Goal: Information Seeking & Learning: Learn about a topic

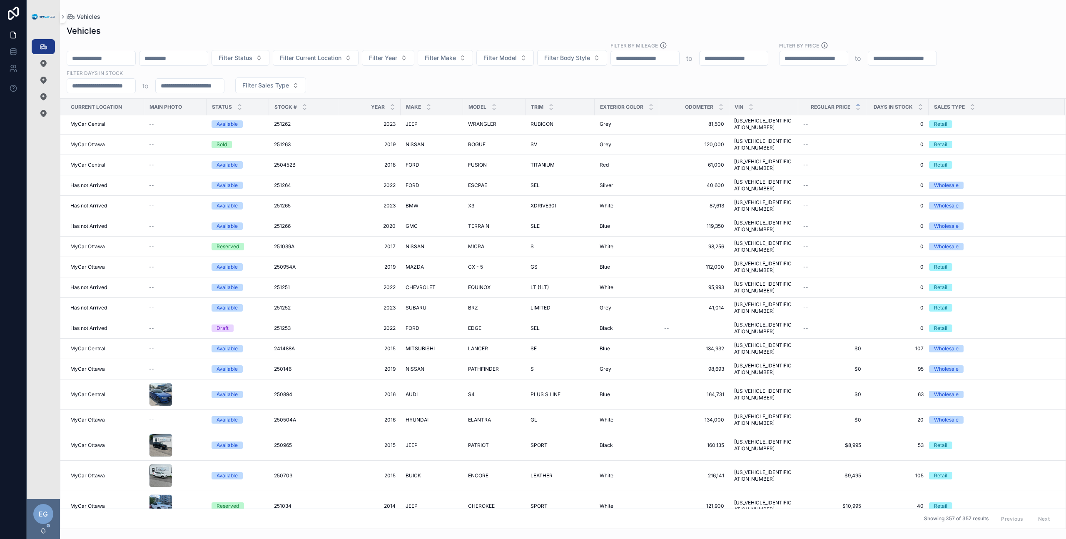
scroll to position [614, 0]
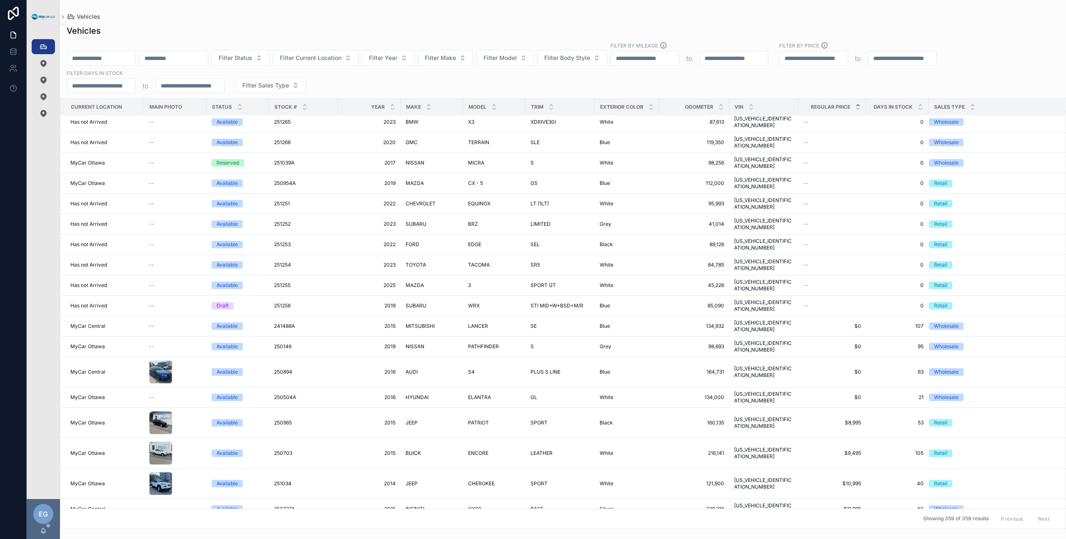
click at [468, 83] on div "Filter Status Filter Current Location Filter Year Filter Make Filter Model Filt…" at bounding box center [563, 68] width 1006 height 52
click at [517, 60] on span "Filter Model" at bounding box center [499, 58] width 33 height 8
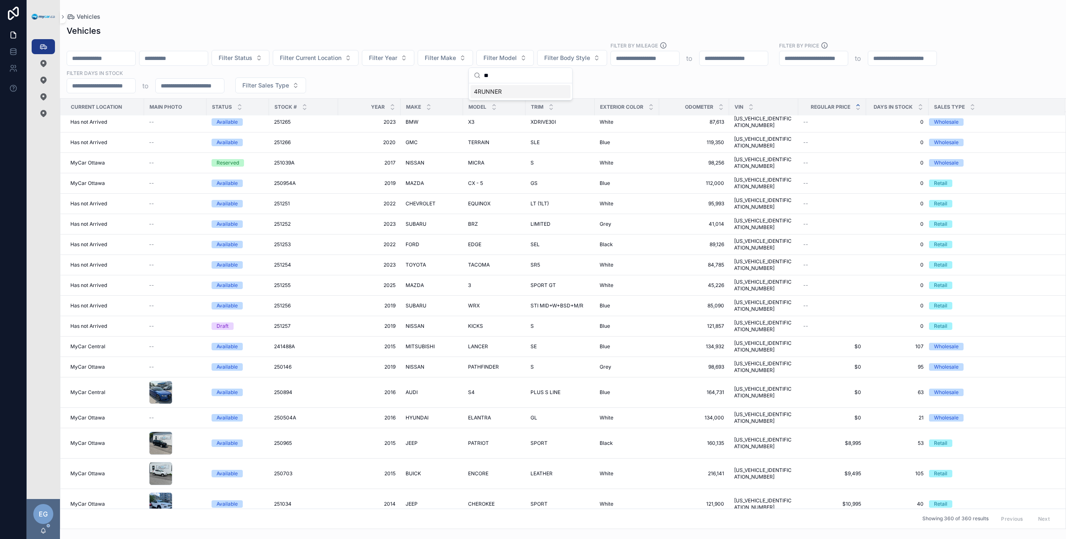
type input "**"
click at [515, 90] on div "4RUNNER" at bounding box center [520, 91] width 100 height 13
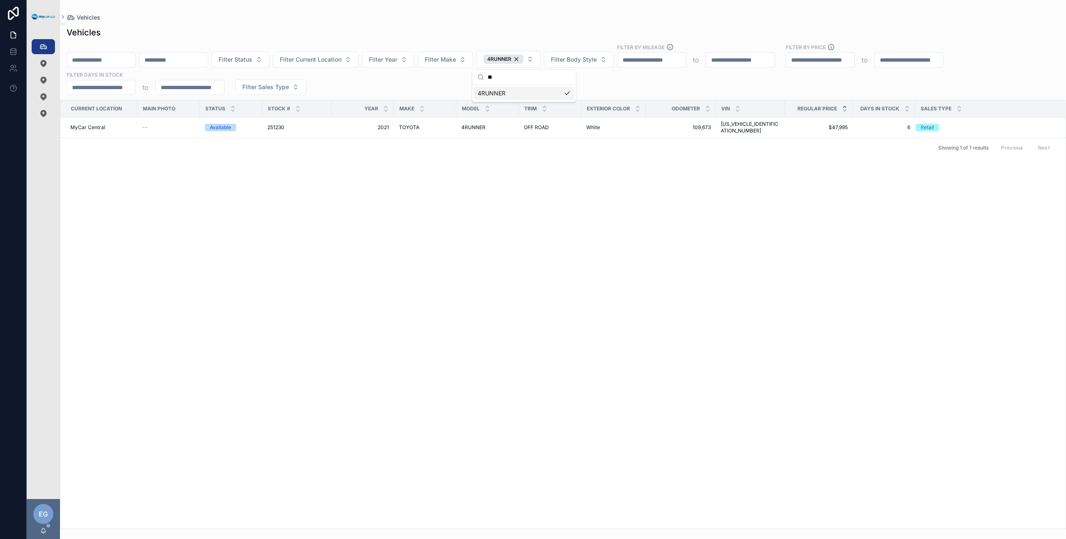
click at [660, 81] on div "Filter Status Filter Current Location Filter Year Filter Make 4RUNNER Filter Bo…" at bounding box center [563, 69] width 1006 height 52
click at [598, 128] on td "White White" at bounding box center [613, 127] width 65 height 20
click at [599, 124] on span "White" at bounding box center [593, 127] width 14 height 7
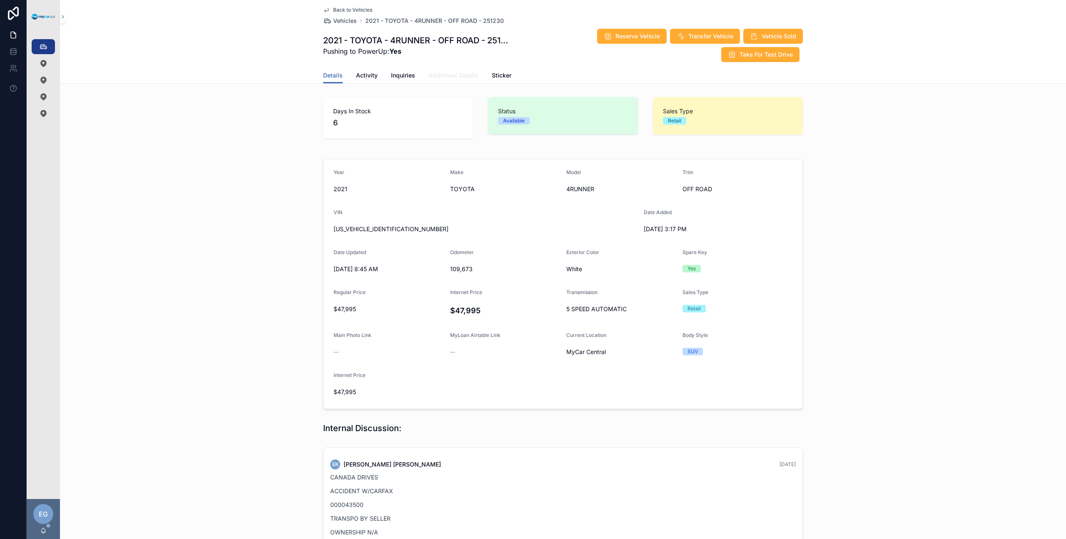
click at [450, 75] on span "Additional Details" at bounding box center [453, 75] width 50 height 8
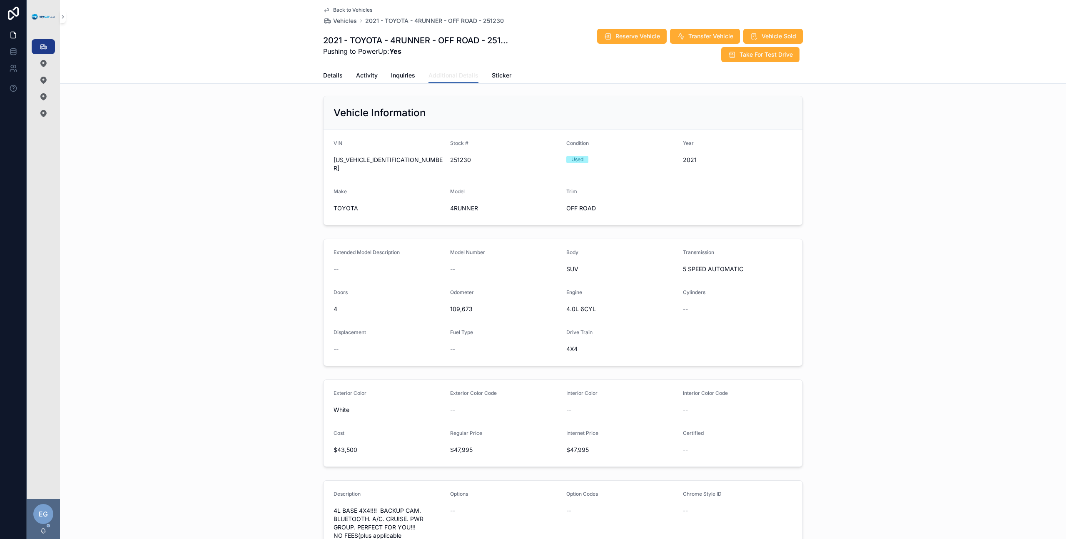
scroll to position [2, 0]
click at [336, 80] on link "Details" at bounding box center [333, 76] width 20 height 17
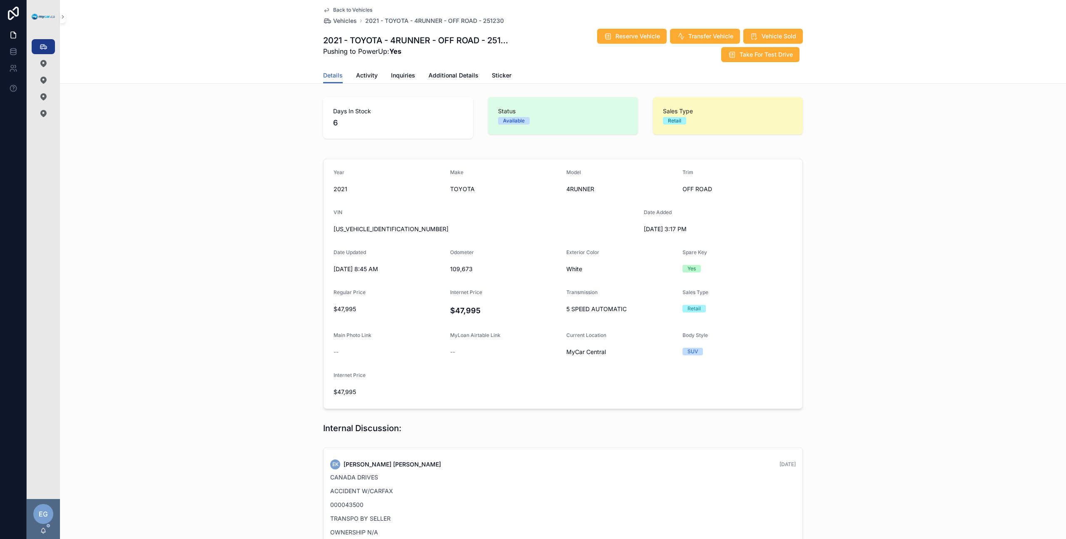
click at [239, 118] on div "Days In Stock 6 Status Available Sales Type Retail" at bounding box center [563, 118] width 1006 height 48
click at [53, 46] on link "Vehicles 361" at bounding box center [43, 46] width 23 height 15
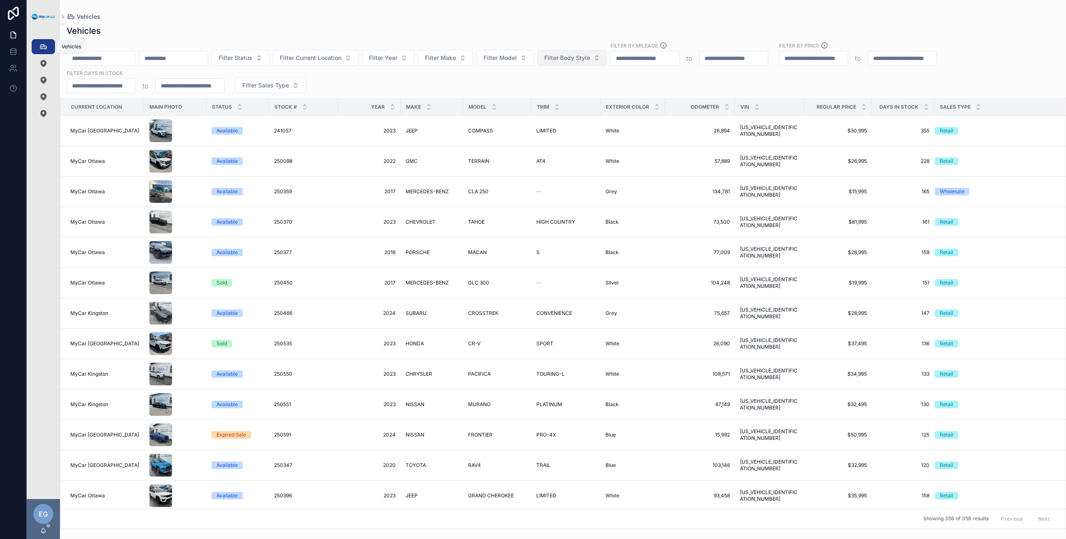
click at [481, 82] on div "Filter Status Filter Current Location Filter Year Filter Make Filter Model Filt…" at bounding box center [563, 68] width 1006 height 52
click at [598, 65] on button "Filter Body Style" at bounding box center [572, 58] width 70 height 16
click at [590, 59] on span "Filter Body Style" at bounding box center [567, 58] width 46 height 8
click at [590, 57] on span "Filter Body Style" at bounding box center [567, 58] width 46 height 8
click at [502, 85] on div "Filter Status Filter Current Location Filter Year Filter Make Filter Model Filt…" at bounding box center [563, 68] width 1006 height 52
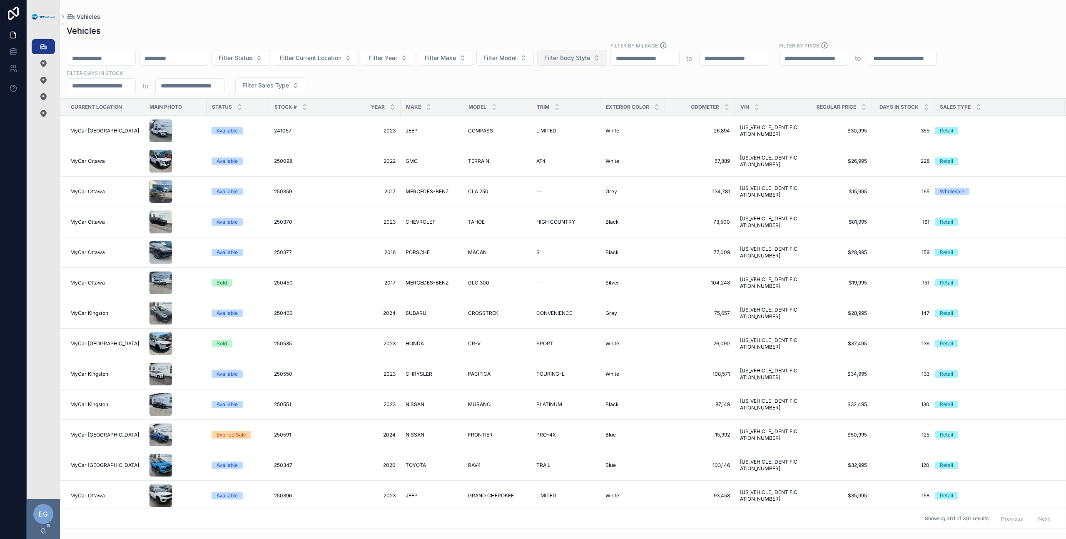
click at [590, 61] on span "Filter Body Style" at bounding box center [567, 58] width 46 height 8
click at [693, 87] on div "Filter Status Filter Current Location Filter Year Filter Make Filter Model Filt…" at bounding box center [563, 68] width 1006 height 52
click at [585, 64] on button "Filter Body Style" at bounding box center [572, 58] width 70 height 16
click at [508, 76] on div "Filter Status Filter Current Location Filter Year Filter Make Filter Model Filt…" at bounding box center [563, 68] width 1006 height 52
click at [517, 59] on span "Filter Model" at bounding box center [499, 58] width 33 height 8
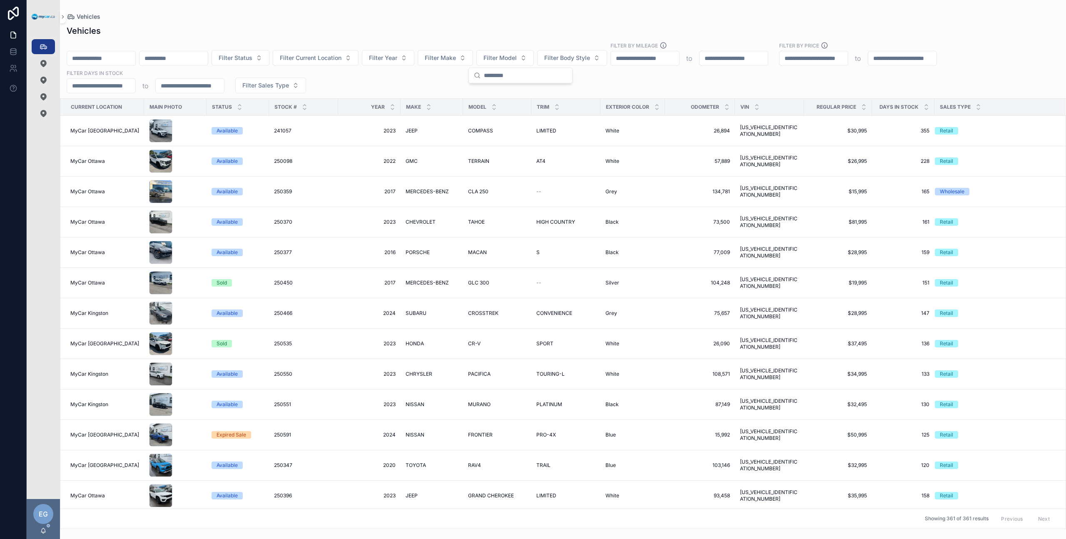
click at [615, 86] on div "Filter Status Filter Current Location Filter Year Filter Make Filter Model Filt…" at bounding box center [563, 68] width 1006 height 52
click at [517, 61] on span "Filter Model" at bounding box center [499, 58] width 33 height 8
click at [614, 94] on div "Vehicles Filter Status Filter Current Location Filter Year Filter Make Filter M…" at bounding box center [563, 274] width 1006 height 509
click at [572, 89] on div "Filter Status Filter Current Location Filter Year Filter Make Filter Model Filt…" at bounding box center [563, 68] width 1006 height 52
click at [534, 61] on button "Filter Model" at bounding box center [504, 58] width 57 height 16
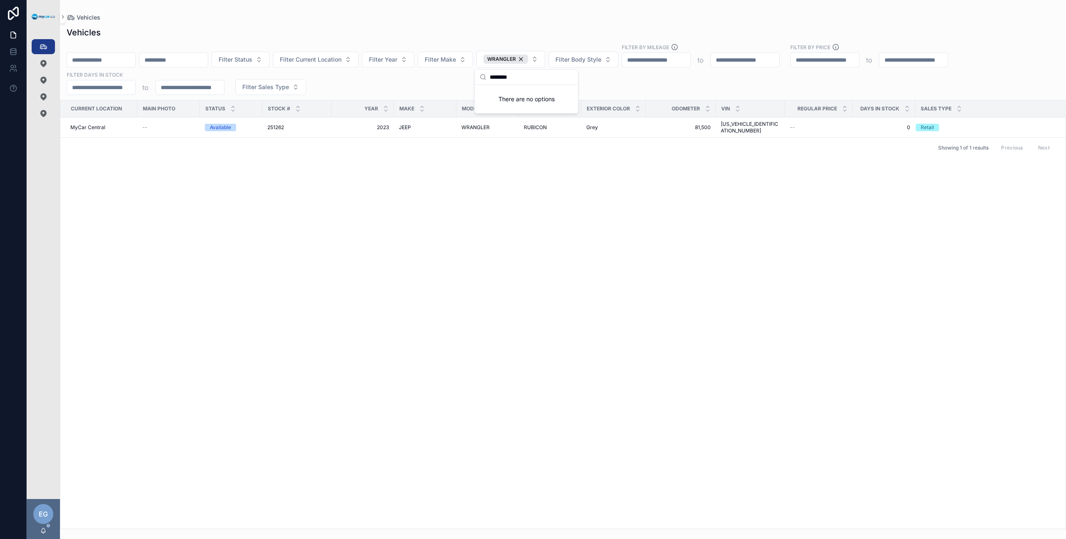
type input "********"
click at [438, 227] on div "Current Location Main Photo Status Stock # Year Make Model Trim Exterior Color …" at bounding box center [562, 314] width 1005 height 428
click at [478, 124] on span "WRANGLER" at bounding box center [475, 127] width 28 height 7
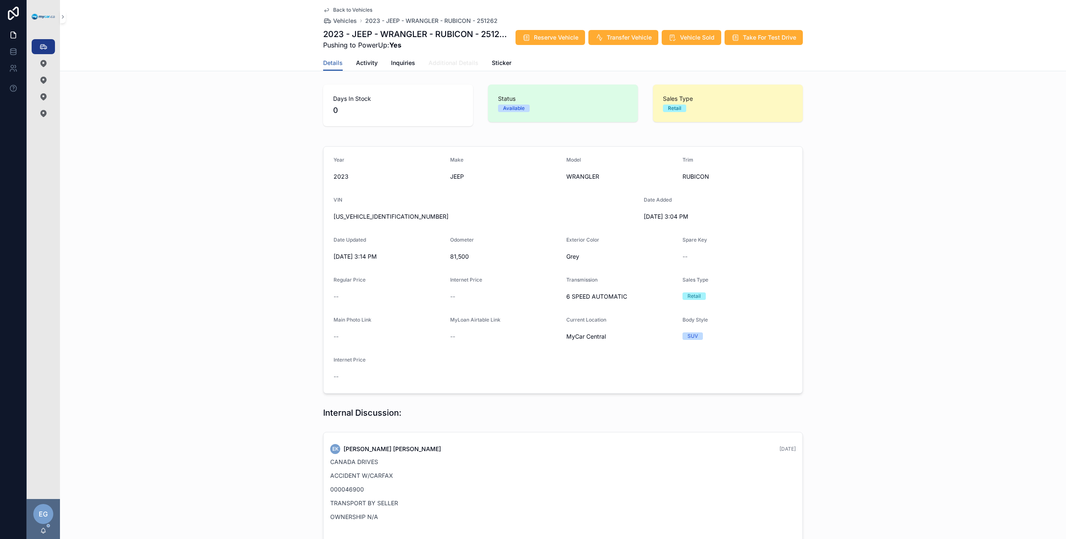
click at [450, 67] on span "Additional Details" at bounding box center [453, 63] width 50 height 8
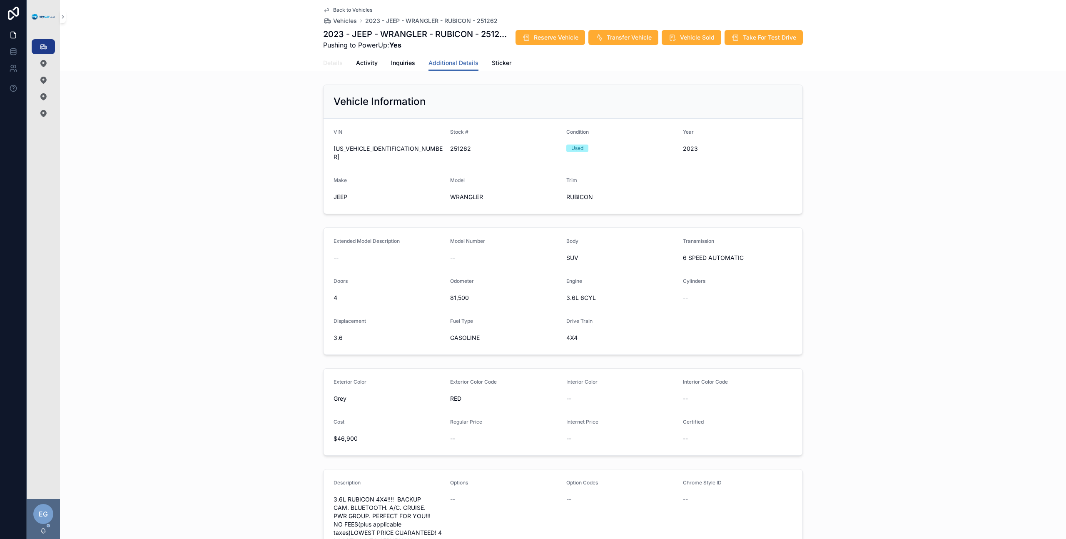
click at [334, 67] on span "Details" at bounding box center [333, 63] width 20 height 8
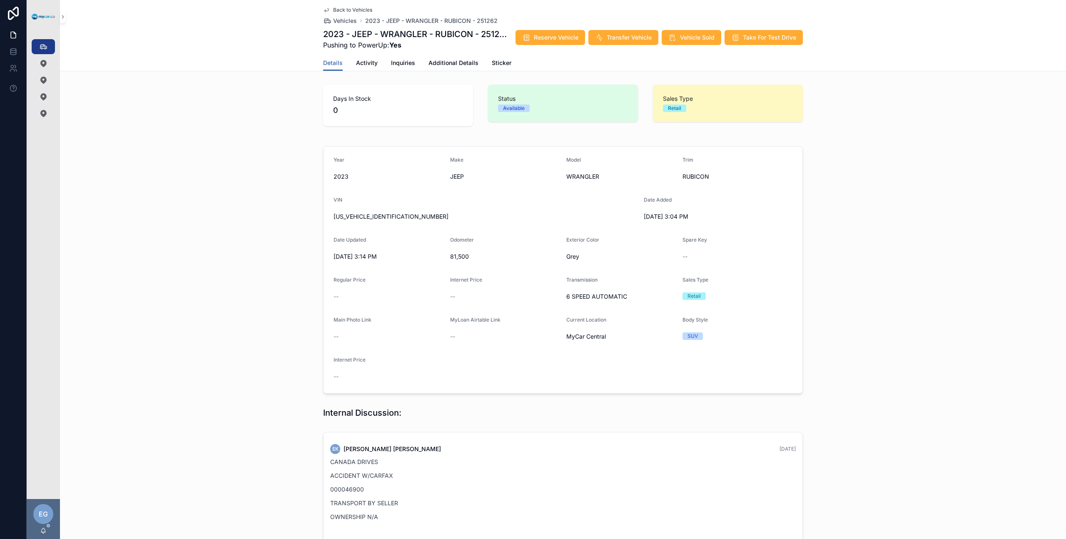
click at [183, 194] on div "Year [DATE] Make JEEP Model WRANGLER Trim RUBICON VIN [US_VEHICLE_IDENTIFICATIO…" at bounding box center [563, 270] width 1006 height 254
click at [230, 164] on div "Year [DATE] Make JEEP Model WRANGLER Trim RUBICON VIN [US_VEHICLE_IDENTIFICATIO…" at bounding box center [563, 270] width 1006 height 254
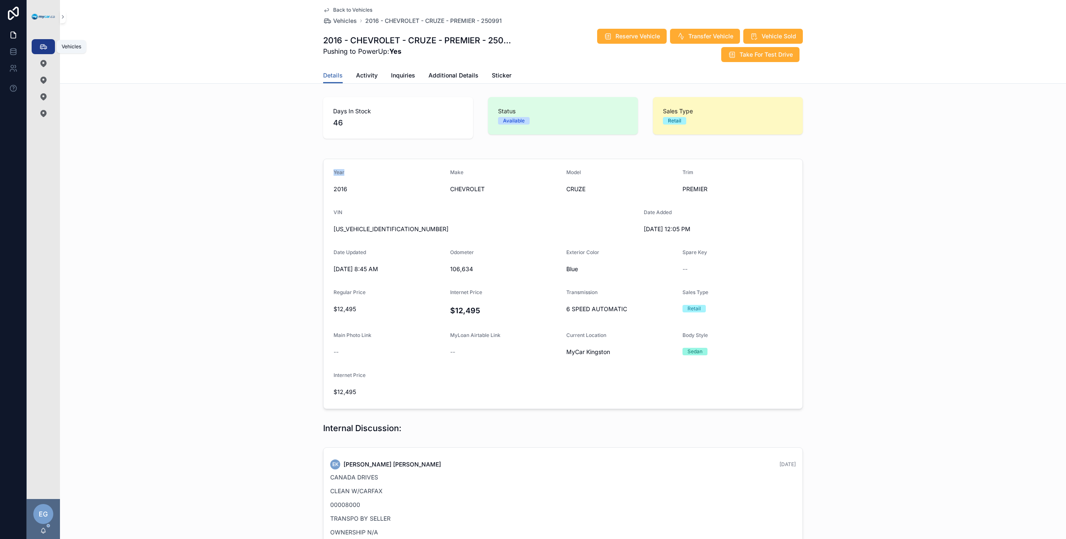
click at [49, 49] on div "Vehicles 356" at bounding box center [43, 46] width 13 height 13
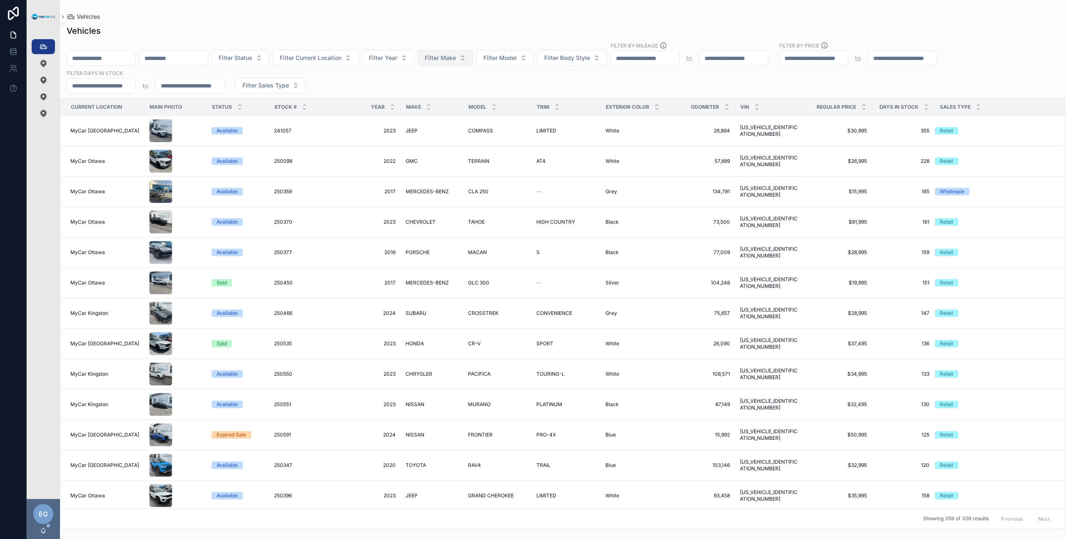
click at [473, 62] on button "Filter Make" at bounding box center [445, 58] width 55 height 16
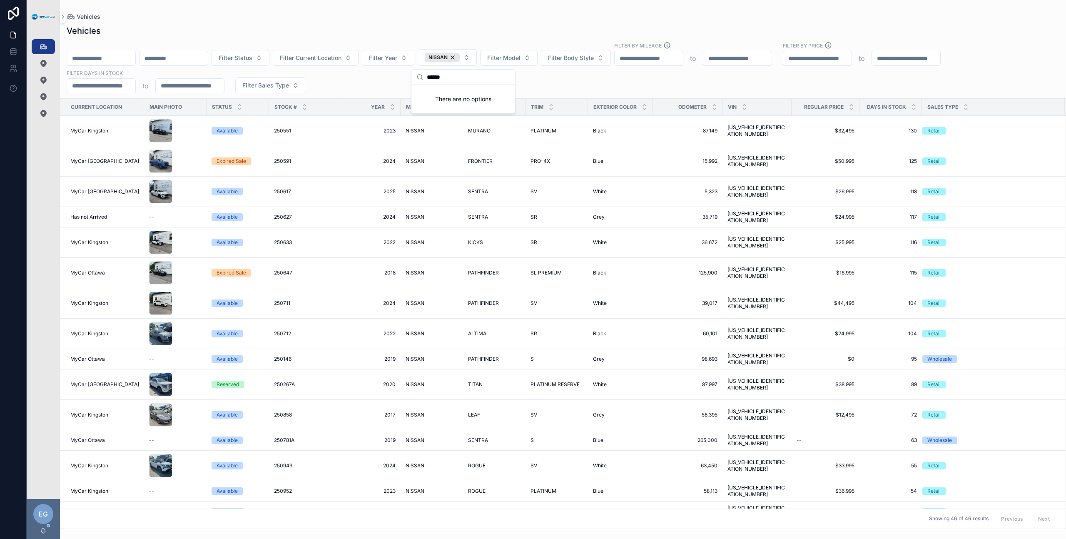
type input "******"
click at [564, 92] on div "Filter Status Filter Current Location Filter Year NISSAN Filter Model Filter Bo…" at bounding box center [563, 68] width 1006 height 52
click at [566, 90] on div "Filter Status Filter Current Location Filter Year NISSAN Filter Model Filter Bo…" at bounding box center [563, 68] width 1006 height 52
click at [419, 330] on div "NISSAN NISSAN" at bounding box center [431, 333] width 52 height 7
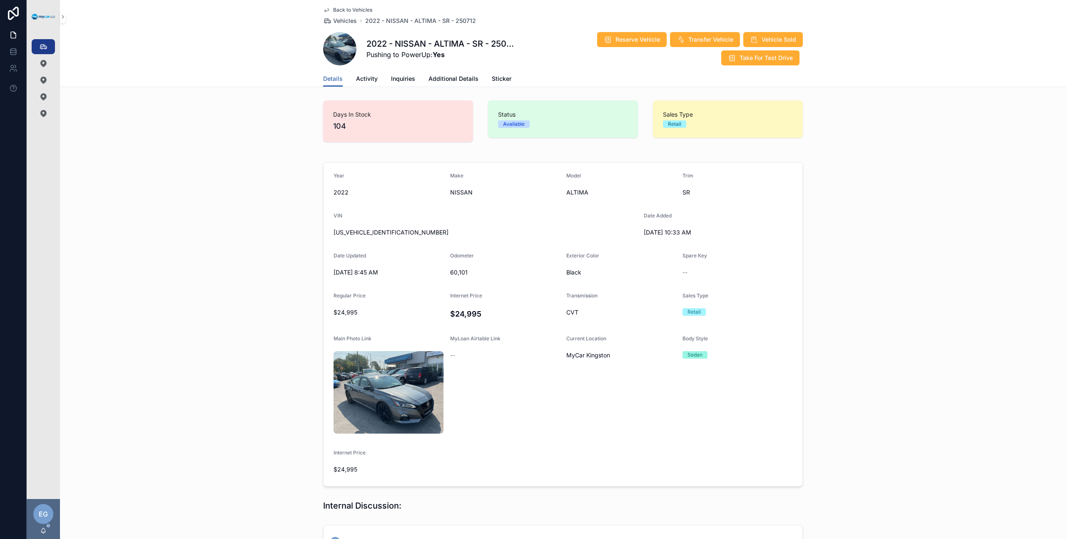
click at [359, 231] on span "1N4BL4CW6NN312573" at bounding box center [484, 232] width 303 height 8
copy span "1N4BL4CW6NN312573"
click at [457, 80] on span "Additional Details" at bounding box center [453, 79] width 50 height 8
